Goal: Check status: Check status

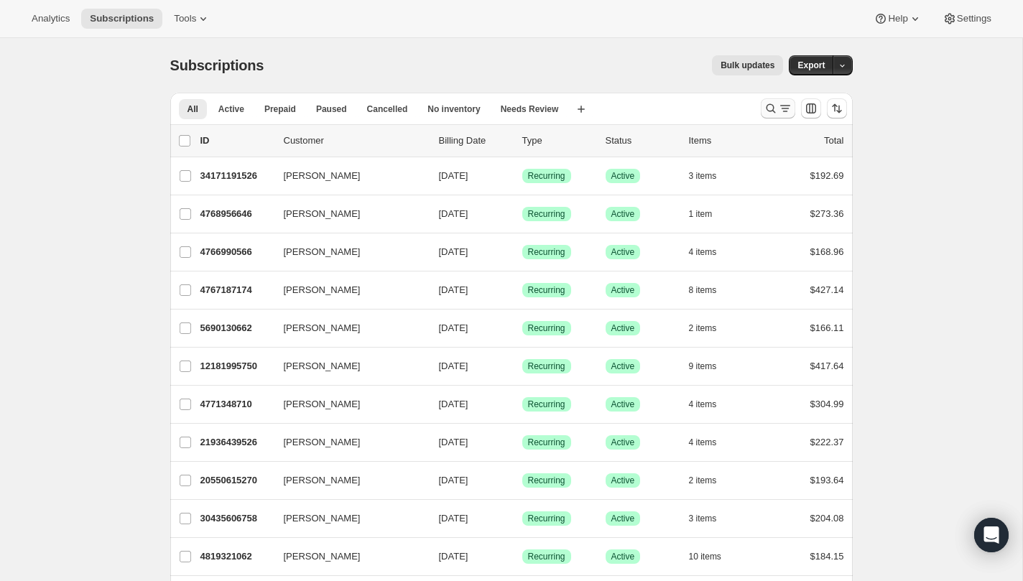
click at [778, 114] on icon "Search and filter results" at bounding box center [785, 108] width 14 height 14
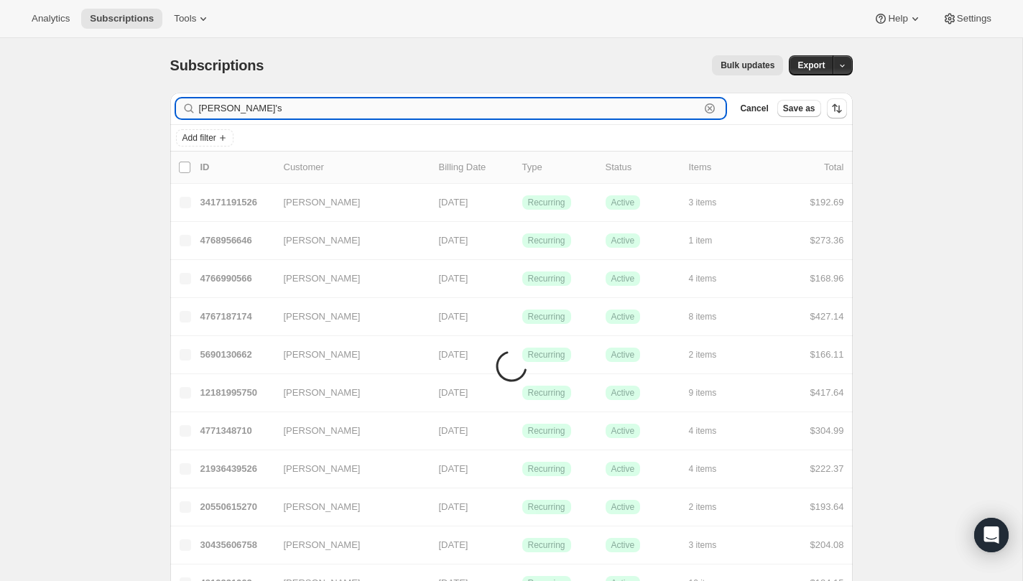
type input "[PERSON_NAME]'s"
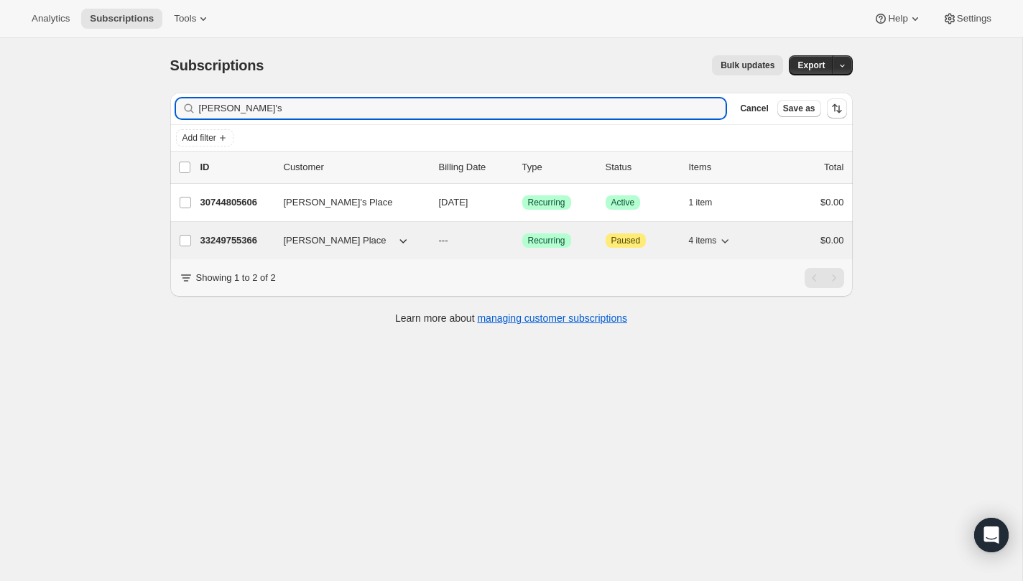
click at [333, 248] on div "33249755366 [PERSON_NAME] Place --- Success Recurring Attention Paused 4 items …" at bounding box center [521, 241] width 643 height 20
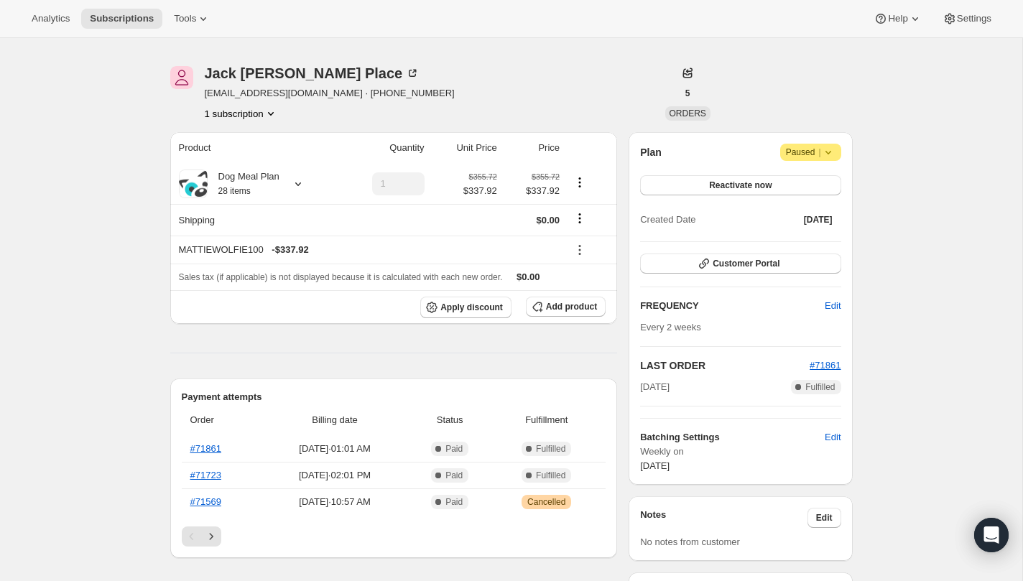
scroll to position [103, 0]
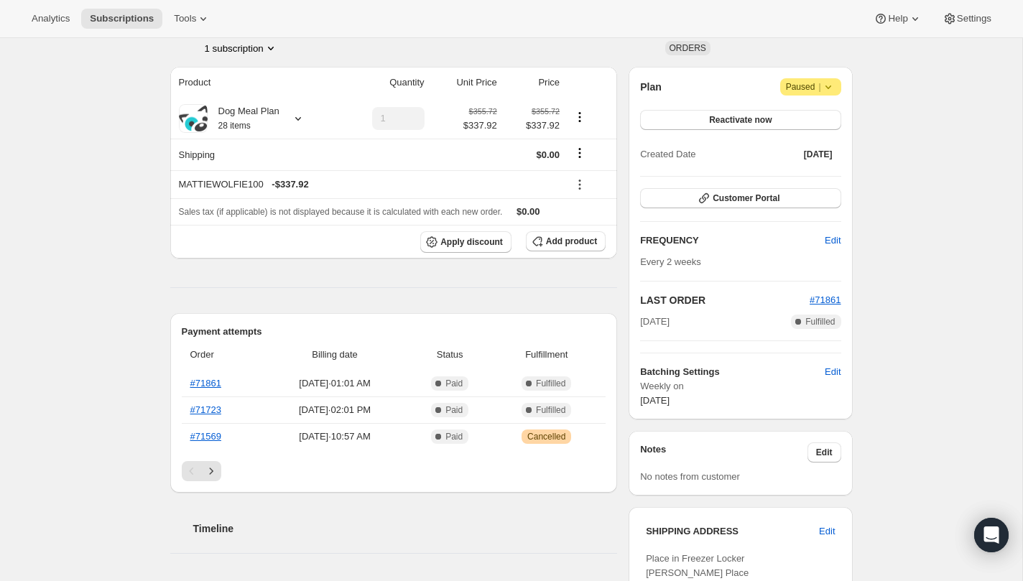
click at [211, 385] on link "#71861" at bounding box center [205, 383] width 31 height 11
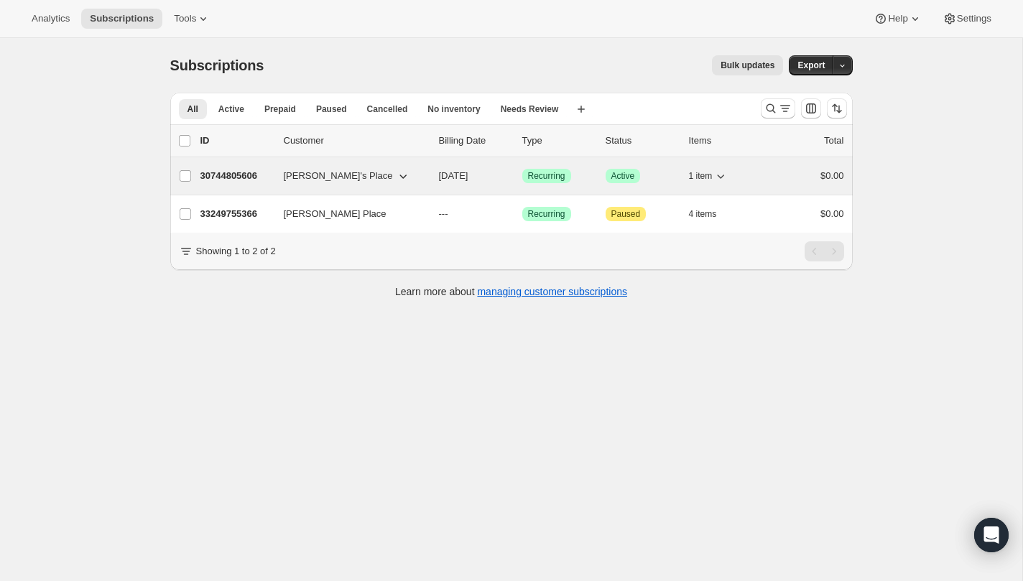
click at [312, 177] on span "[PERSON_NAME]'s Place" at bounding box center [338, 176] width 109 height 14
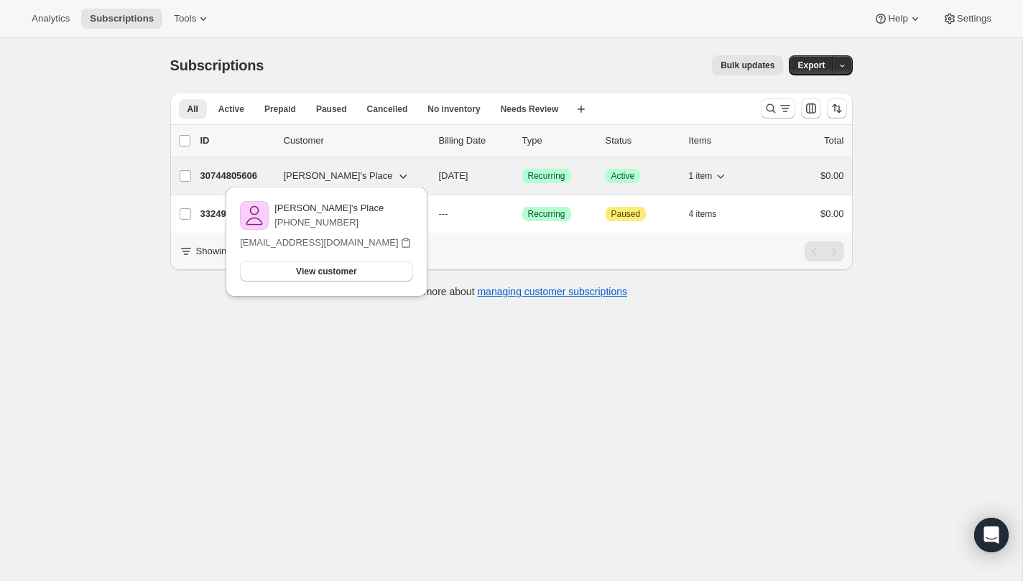
click at [273, 172] on div "30744805606 [PERSON_NAME]'s Place [DATE] Success Recurring Success Active 1 ite…" at bounding box center [521, 176] width 643 height 20
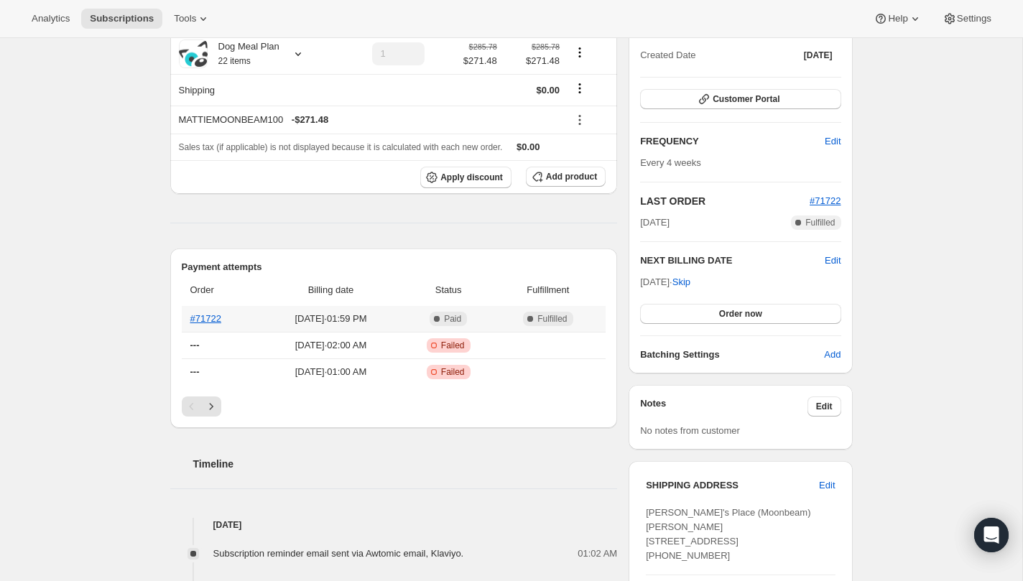
scroll to position [155, 0]
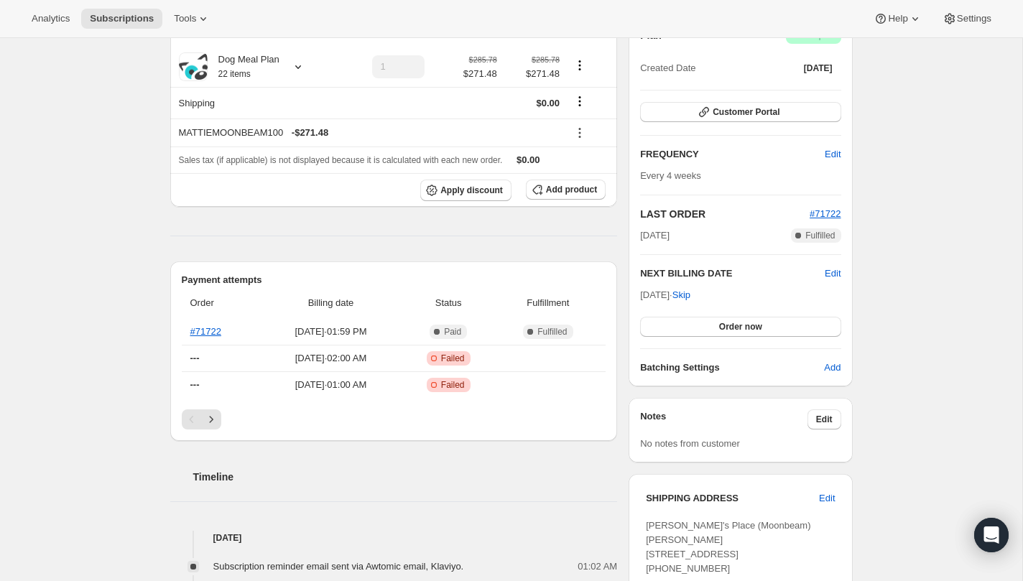
click at [204, 333] on link "#71722" at bounding box center [205, 331] width 31 height 11
